Goal: Information Seeking & Learning: Learn about a topic

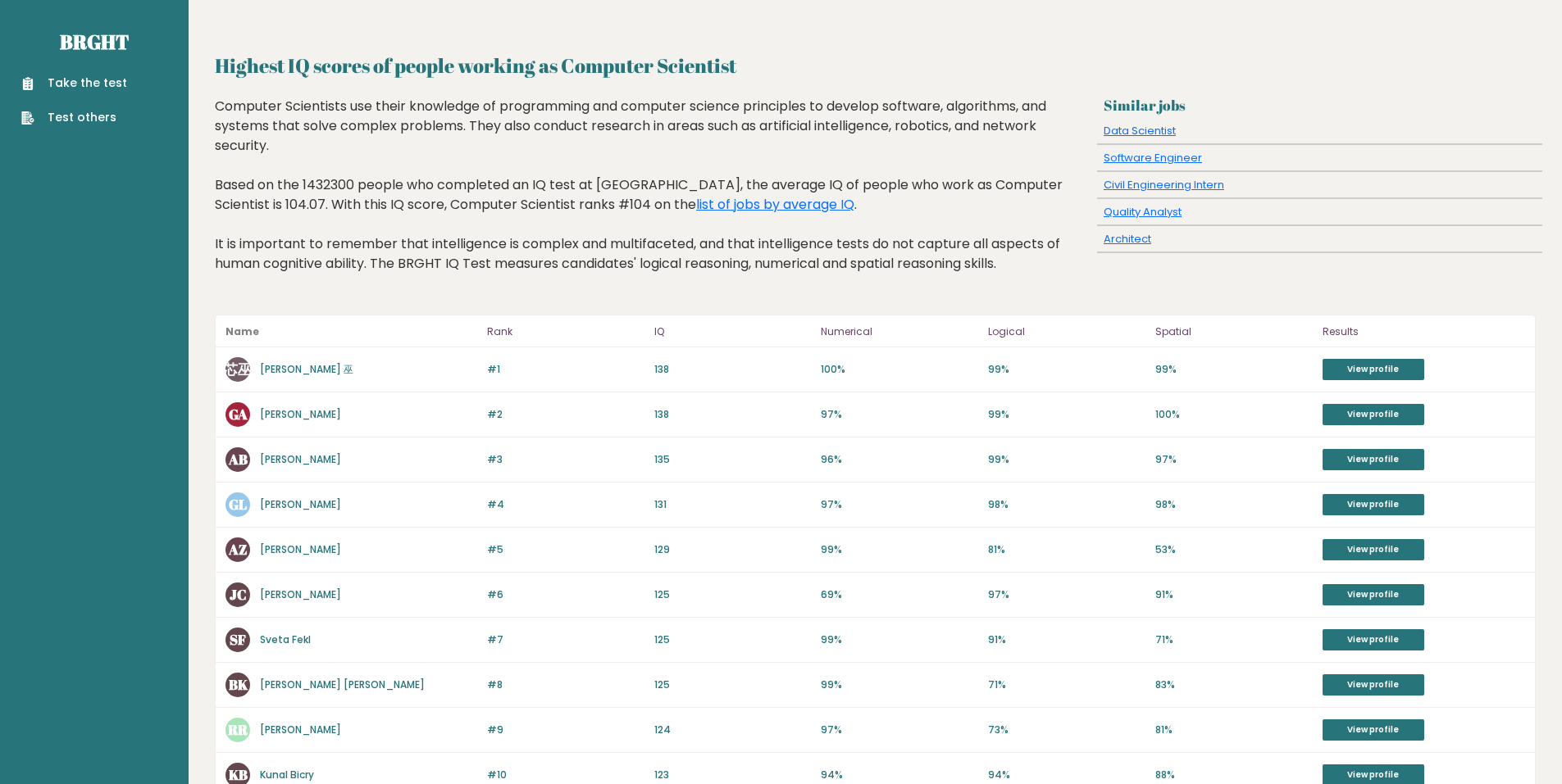
click at [834, 365] on p "100%" at bounding box center [899, 369] width 158 height 15
click at [1002, 371] on p "99%" at bounding box center [1066, 369] width 158 height 15
click at [1169, 367] on p "99%" at bounding box center [1235, 369] width 158 height 15
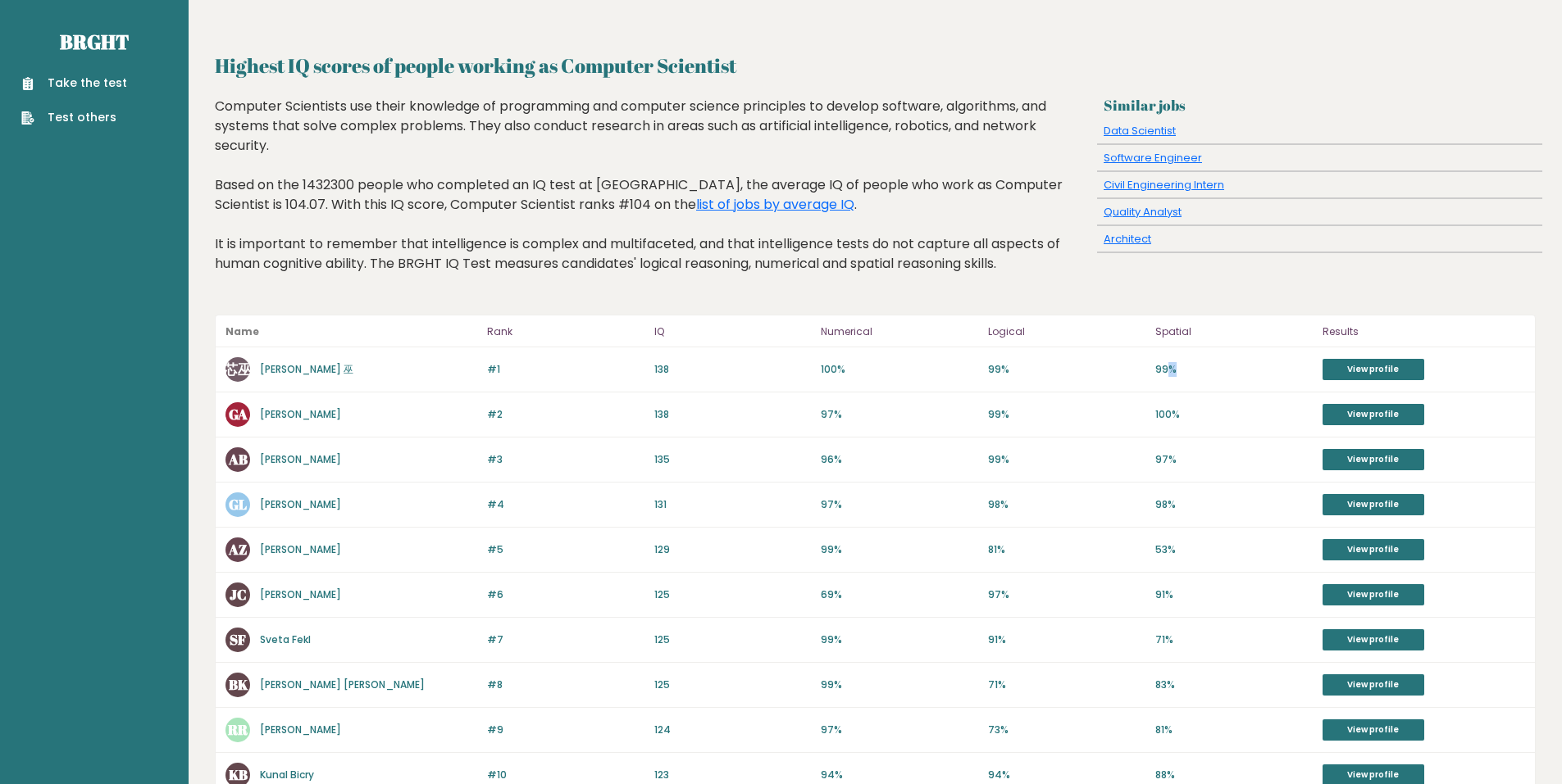
click at [1169, 367] on p "99%" at bounding box center [1235, 369] width 158 height 15
click at [1110, 314] on div "Highest IQ scores of people working as Computer Scientist Similar jobs Data Sci…" at bounding box center [875, 649] width 1321 height 1198
click at [405, 111] on div "Computer Scientists use their knowledge of programming and computer science pri…" at bounding box center [653, 197] width 876 height 201
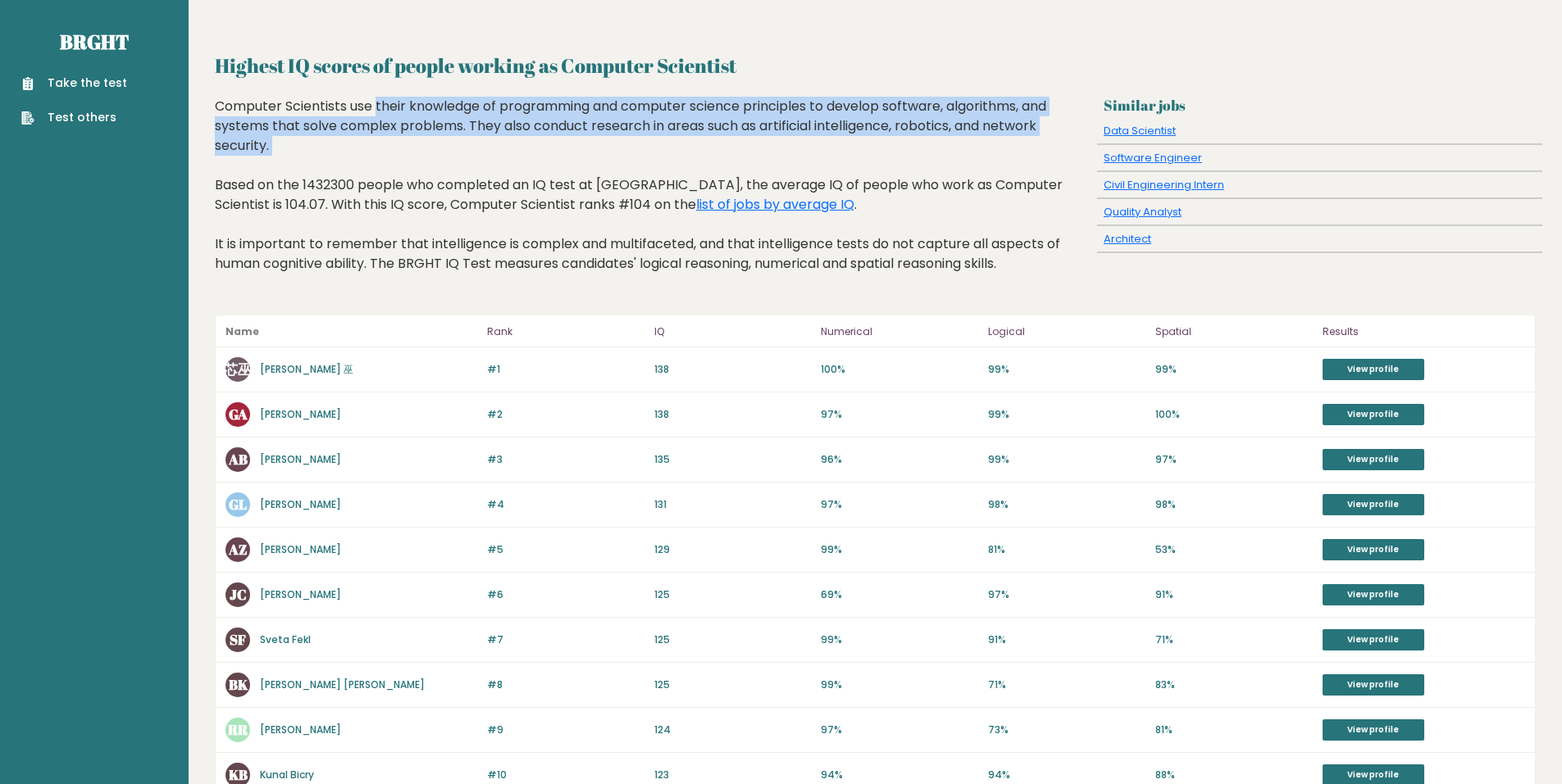
click at [405, 111] on div "Computer Scientists use their knowledge of programming and computer science pri…" at bounding box center [653, 197] width 876 height 201
click at [398, 165] on div "Computer Scientists use their knowledge of programming and computer science pri…" at bounding box center [653, 197] width 876 height 201
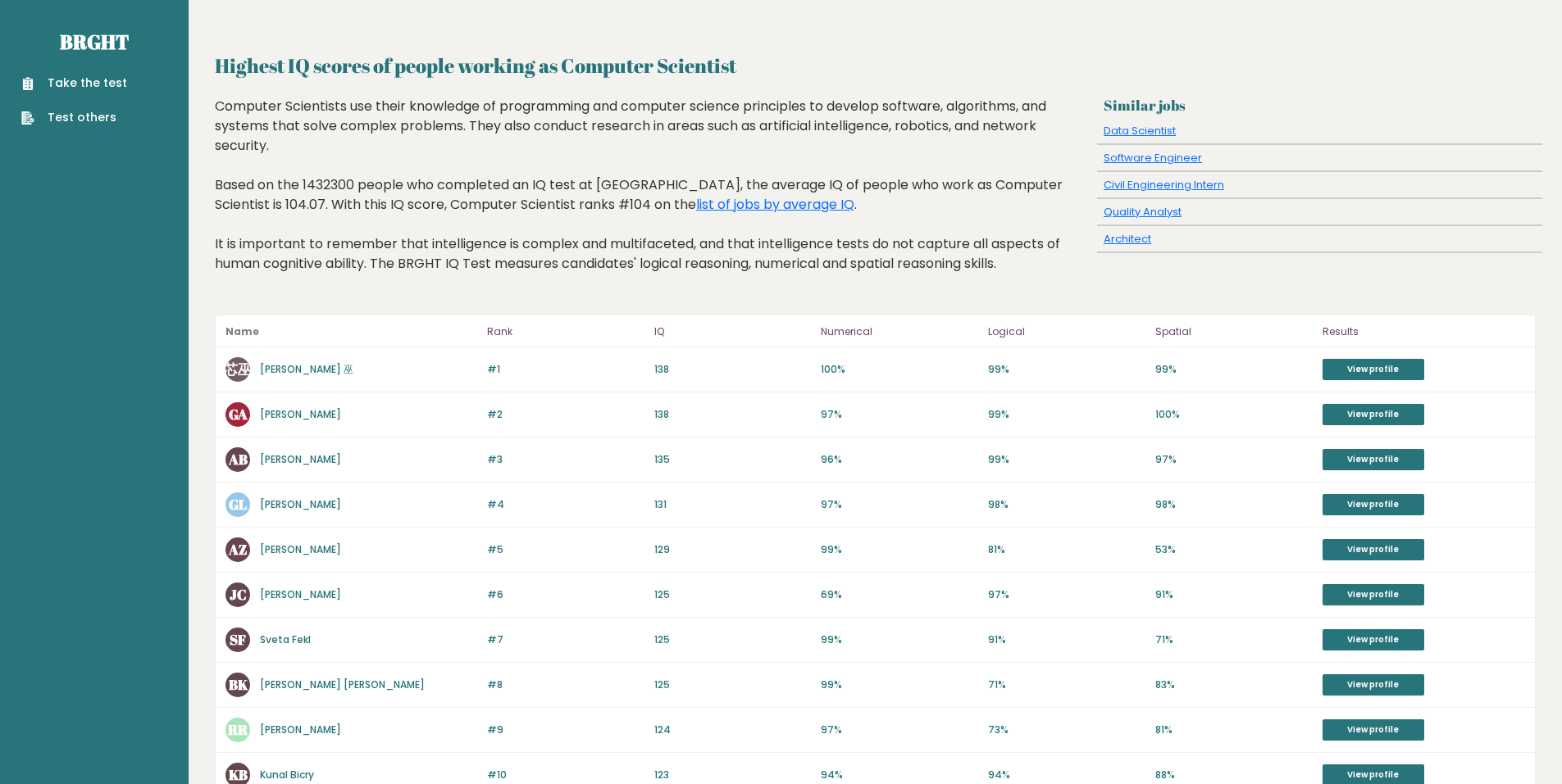
click at [389, 178] on div "Computer Scientists use their knowledge of programming and computer science pri…" at bounding box center [653, 197] width 876 height 201
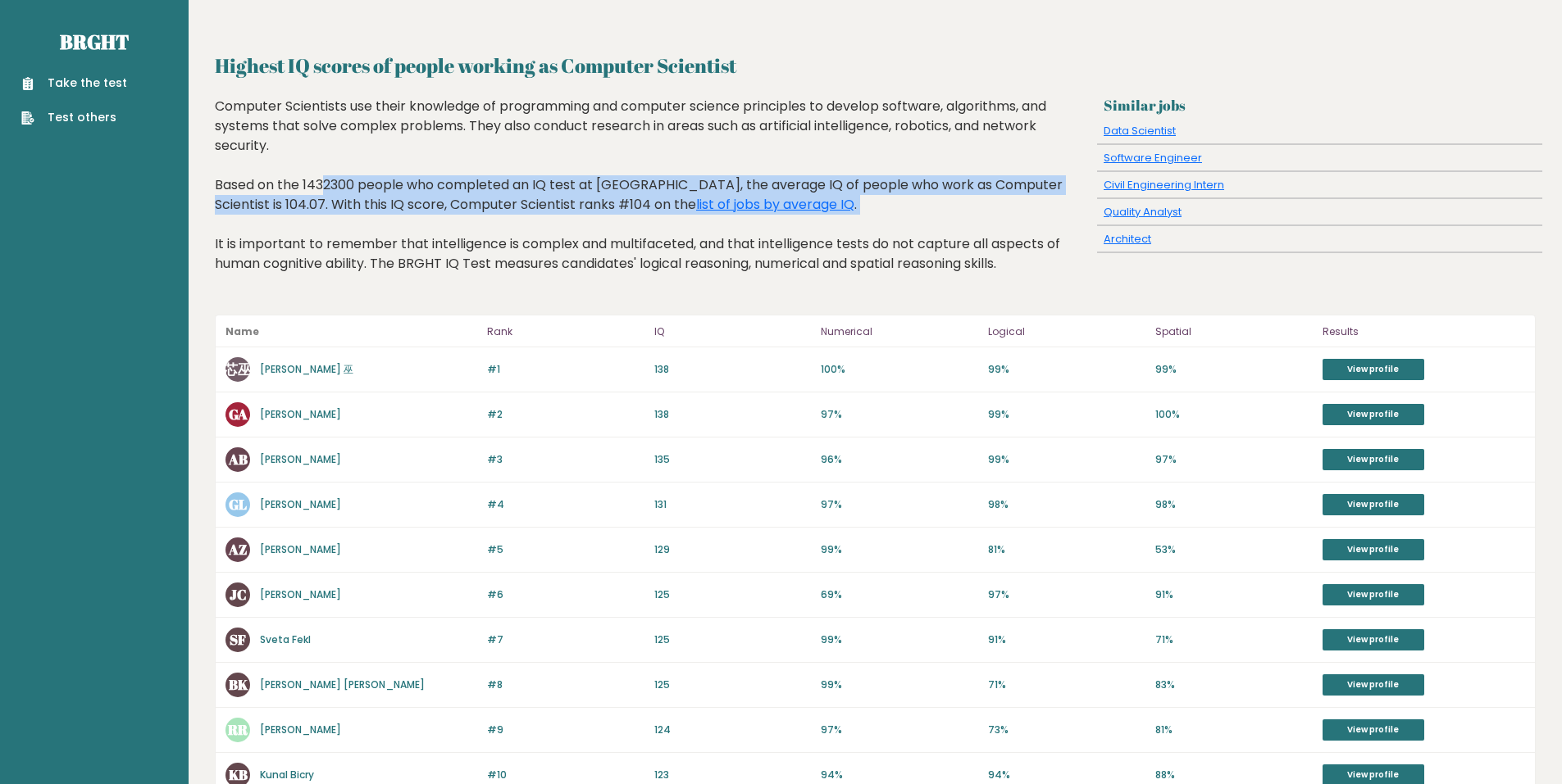
click at [389, 178] on div "Computer Scientists use their knowledge of programming and computer science pri…" at bounding box center [653, 197] width 876 height 201
click at [389, 216] on div "Computer Scientists use their knowledge of programming and computer science pri…" at bounding box center [653, 197] width 876 height 201
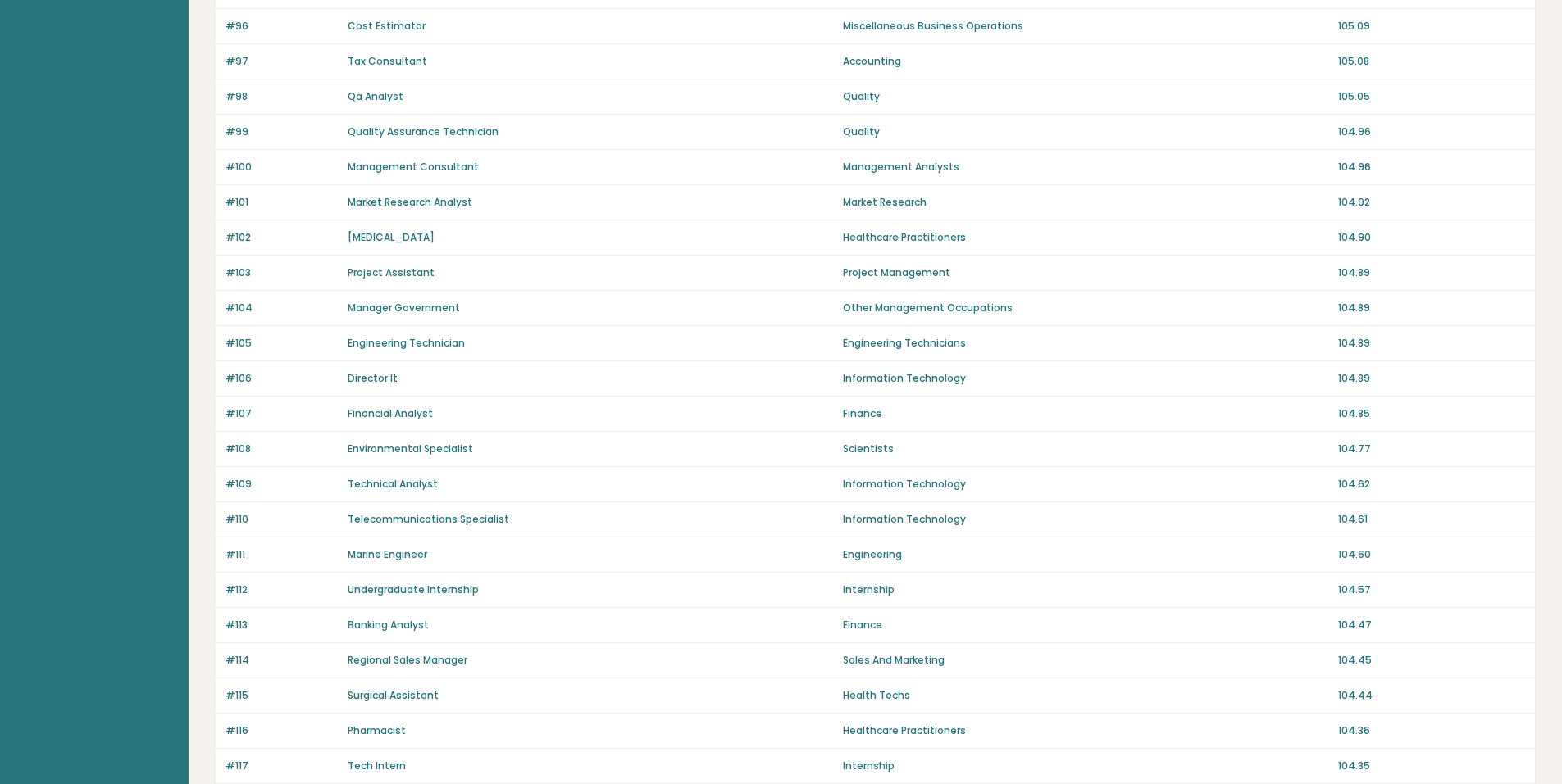
scroll to position [950, 0]
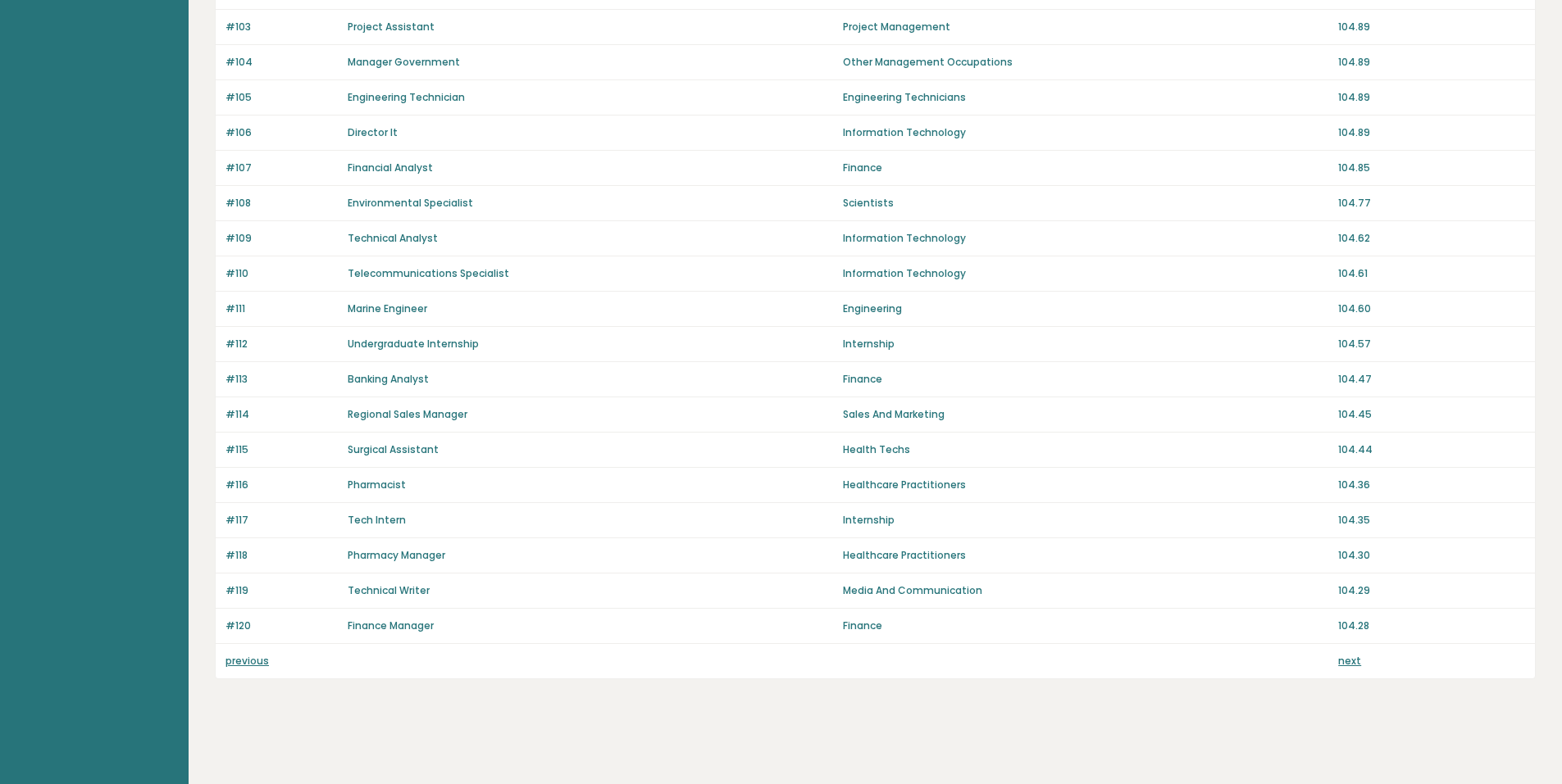
click at [259, 657] on link "previous" at bounding box center [247, 661] width 44 height 14
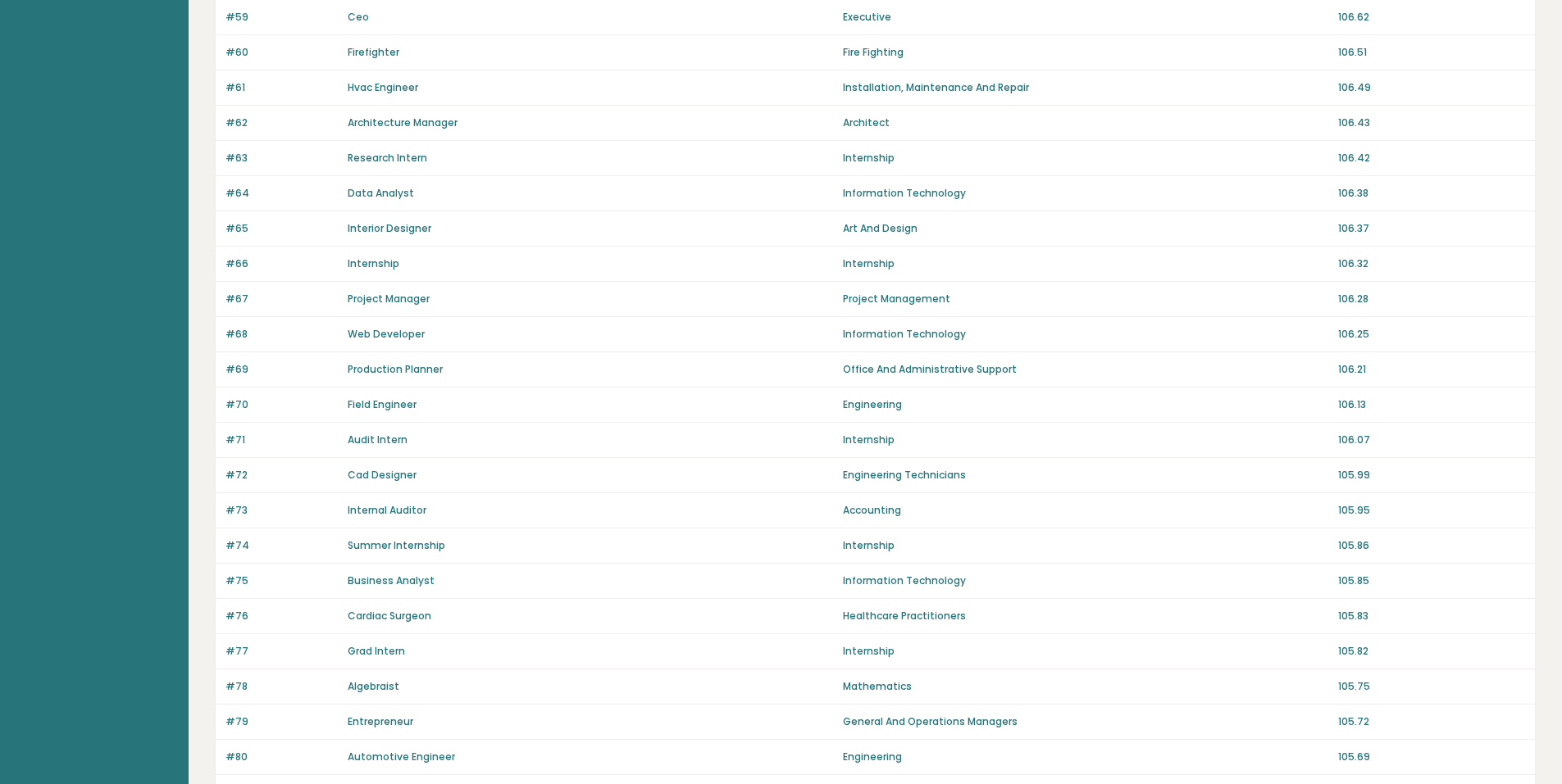
scroll to position [950, 0]
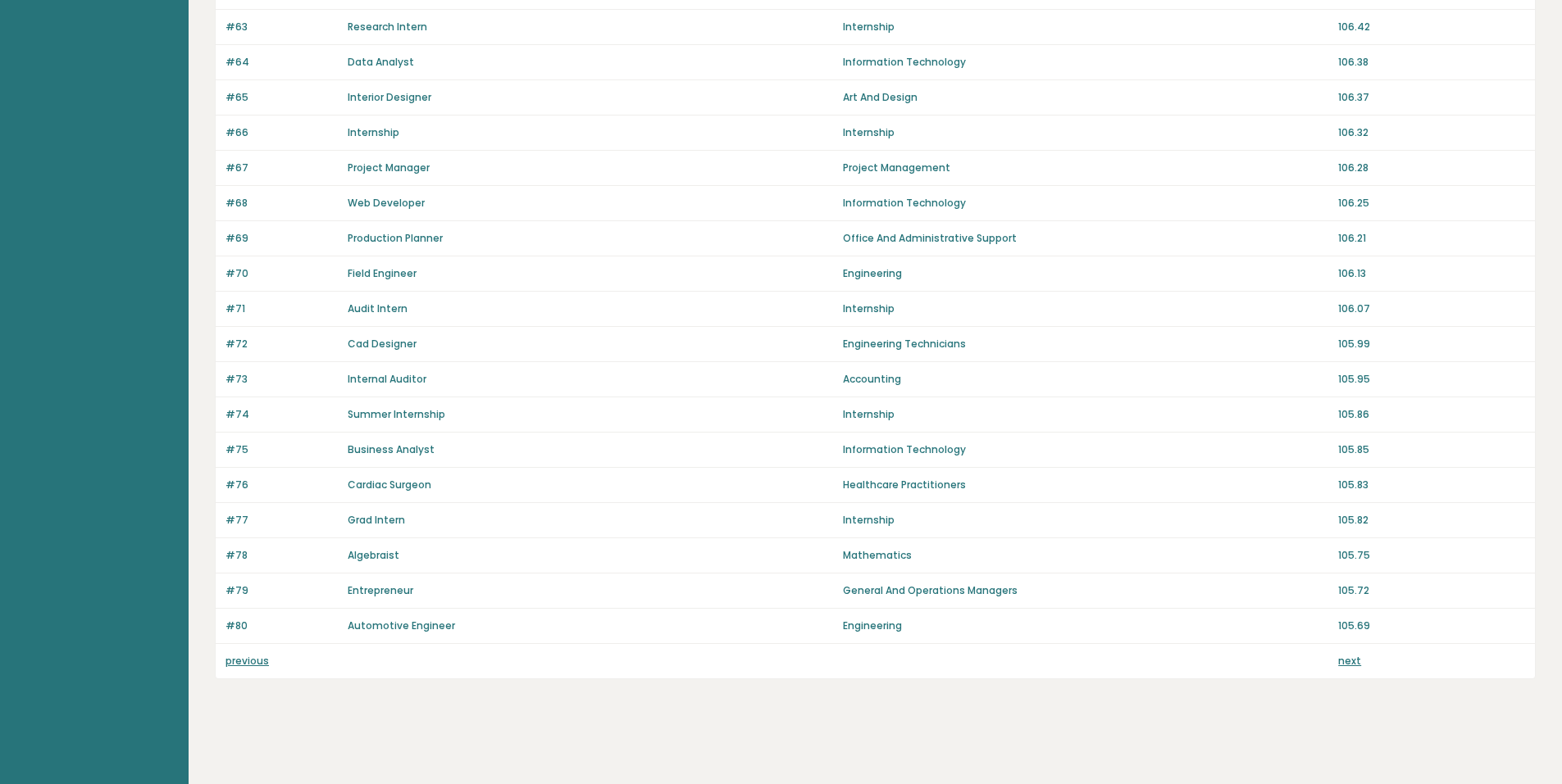
click at [245, 662] on link "previous" at bounding box center [247, 661] width 44 height 14
